Goal: Task Accomplishment & Management: Manage account settings

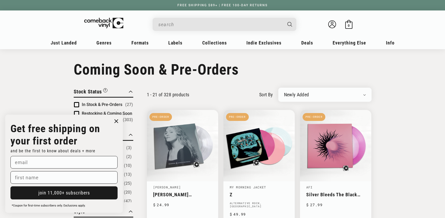
click at [116, 122] on circle "Close dialog" at bounding box center [117, 121] width 8 height 8
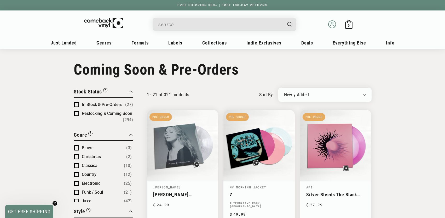
click at [333, 25] on icon at bounding box center [332, 24] width 8 height 8
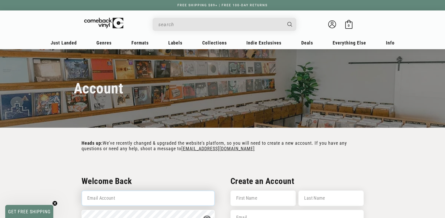
click at [151, 196] on input "Email Account" at bounding box center [148, 197] width 133 height 15
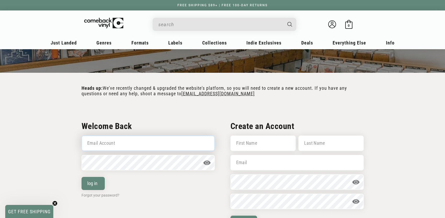
scroll to position [72, 0]
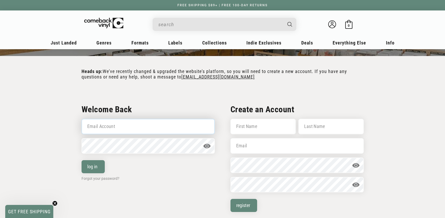
click at [166, 126] on input "Email Account" at bounding box center [148, 126] width 133 height 15
type input "matthew.oddy@gmail.com"
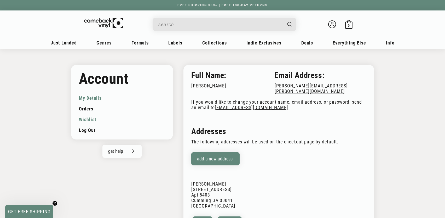
click at [89, 120] on link "Wishlist" at bounding box center [122, 119] width 87 height 11
